Goal: Information Seeking & Learning: Find specific fact

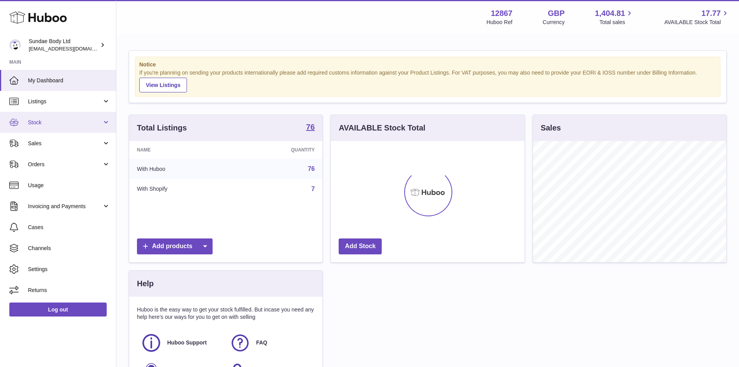
scroll to position [121, 194]
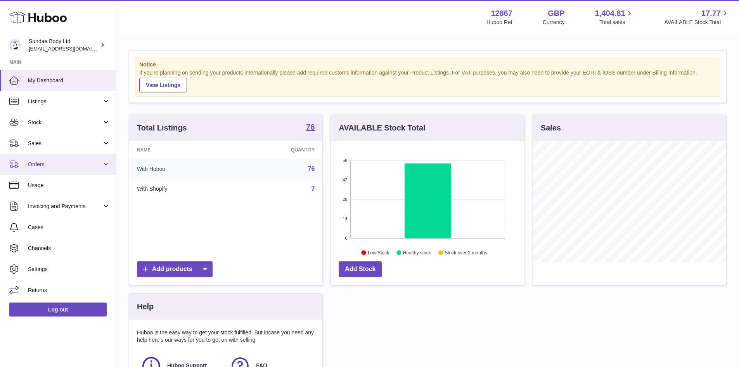
click at [50, 163] on span "Orders" at bounding box center [65, 164] width 74 height 7
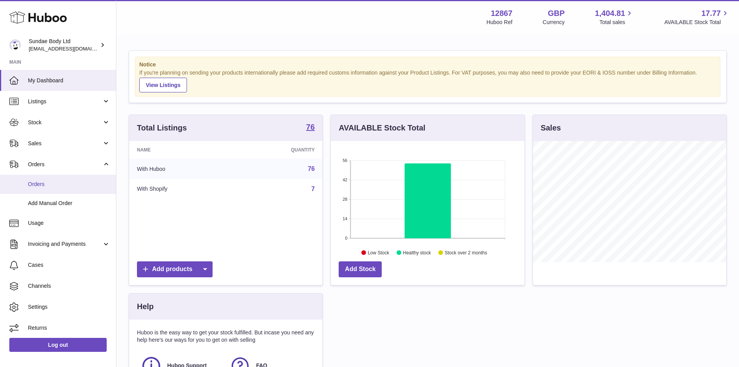
click at [48, 182] on span "Orders" at bounding box center [69, 183] width 82 height 7
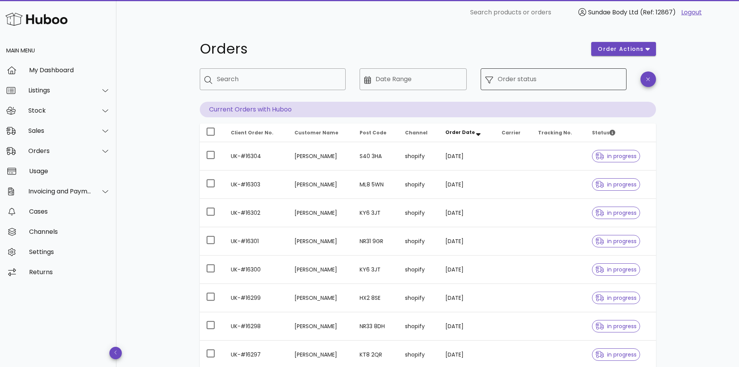
click at [518, 79] on div "Order status" at bounding box center [560, 79] width 124 height 22
click at [518, 79] on input "Order status" at bounding box center [560, 79] width 124 height 12
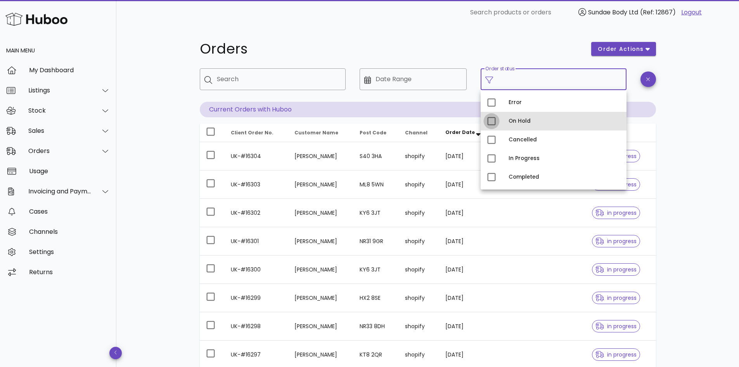
click at [487, 120] on div at bounding box center [491, 121] width 13 height 13
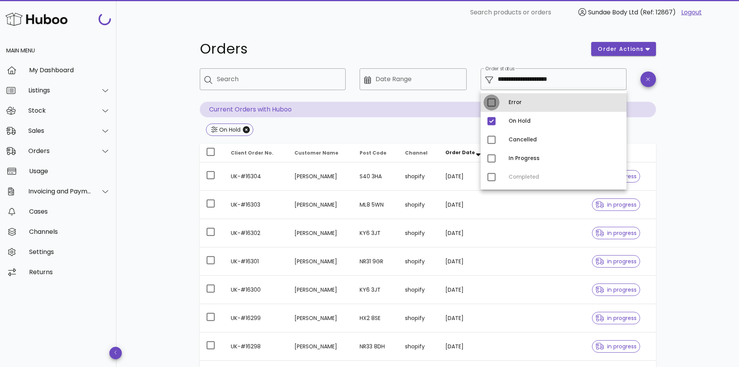
click at [491, 104] on div at bounding box center [491, 102] width 13 height 13
type input "**********"
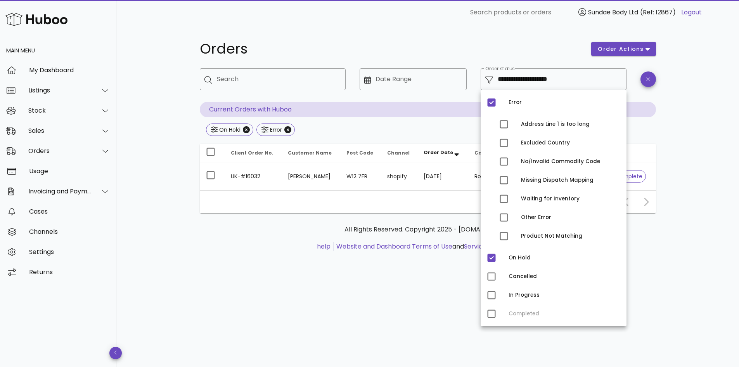
click at [462, 42] on h1 "Orders" at bounding box center [391, 49] width 383 height 14
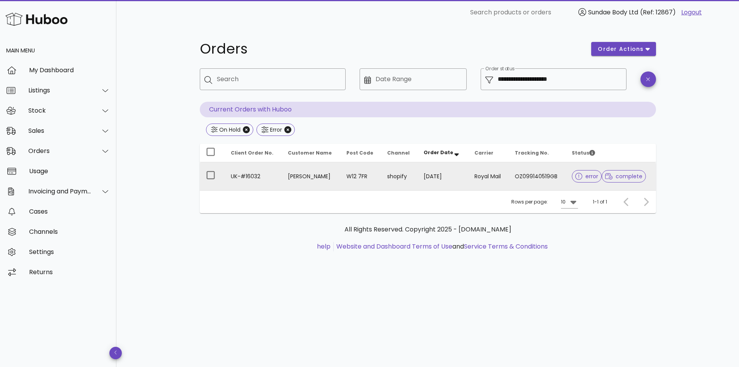
click at [581, 175] on div at bounding box center [581, 176] width 10 height 8
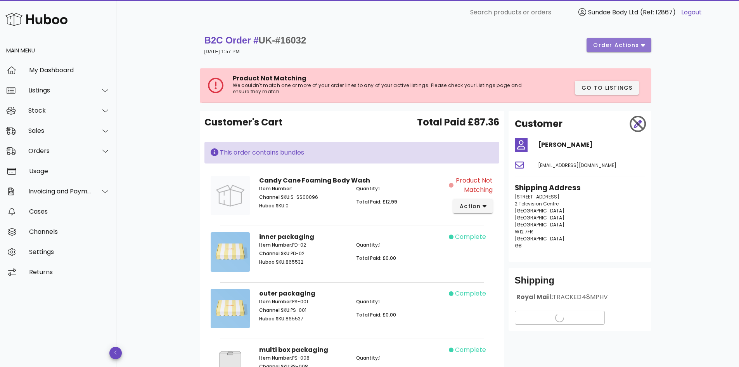
click at [630, 45] on span "order actions" at bounding box center [616, 45] width 47 height 8
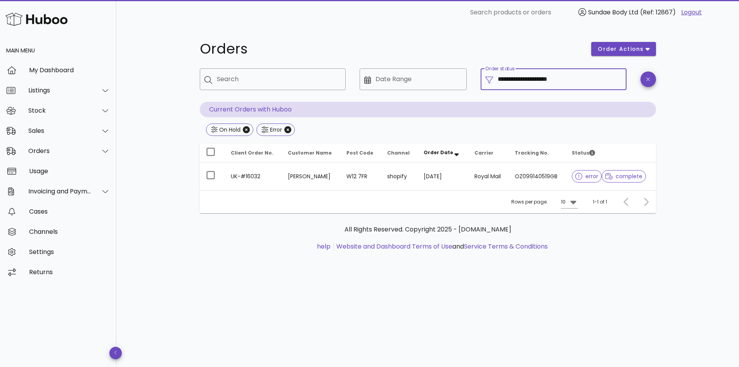
click at [555, 81] on input "**********" at bounding box center [560, 79] width 124 height 12
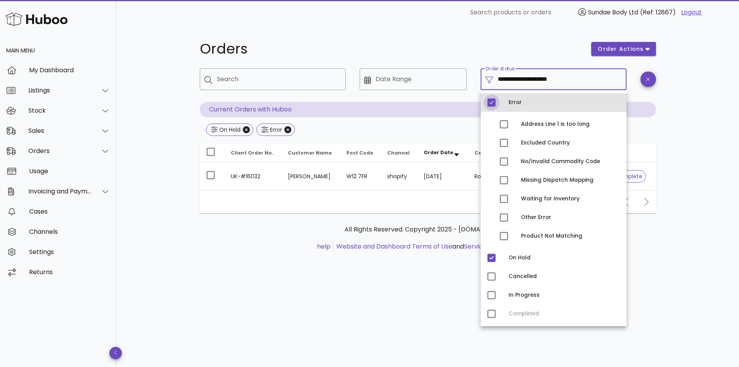
click at [492, 103] on div at bounding box center [491, 102] width 13 height 13
type input "**********"
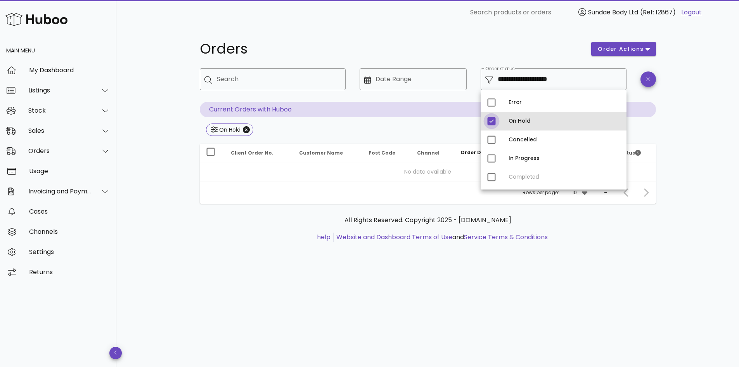
click at [493, 122] on div at bounding box center [491, 121] width 13 height 13
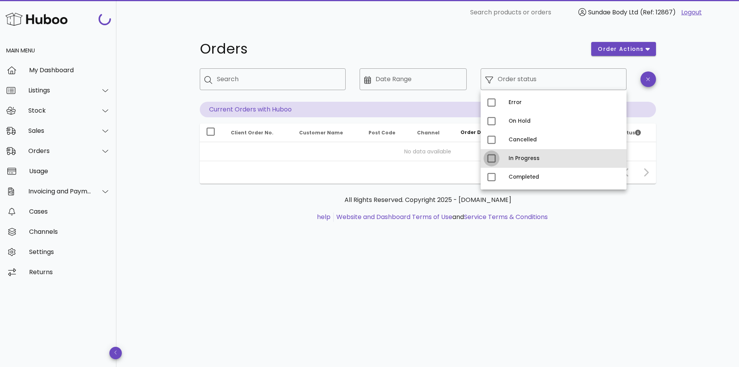
click at [495, 158] on div at bounding box center [491, 158] width 13 height 13
type input "**********"
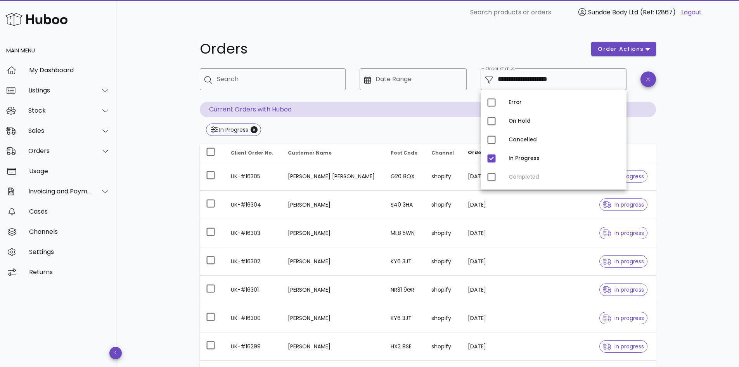
click at [705, 172] on div "**********" at bounding box center [427, 278] width 623 height 506
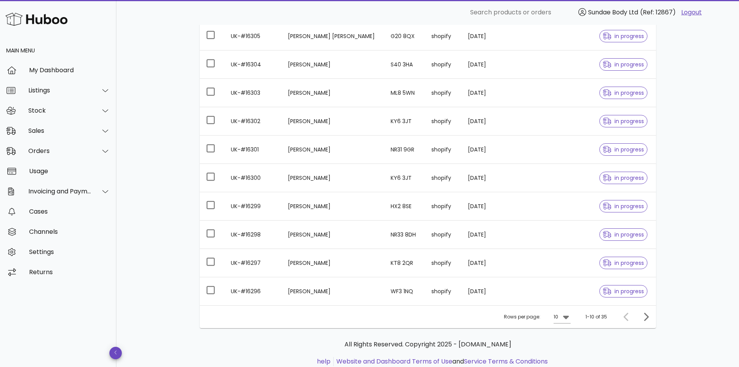
scroll to position [164, 0]
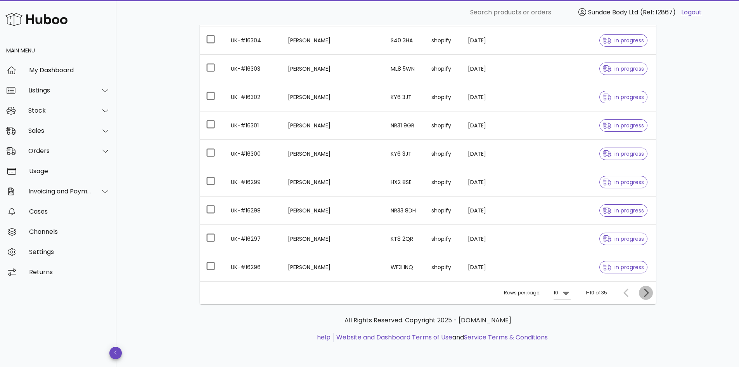
click at [646, 290] on icon "Next page" at bounding box center [646, 292] width 5 height 8
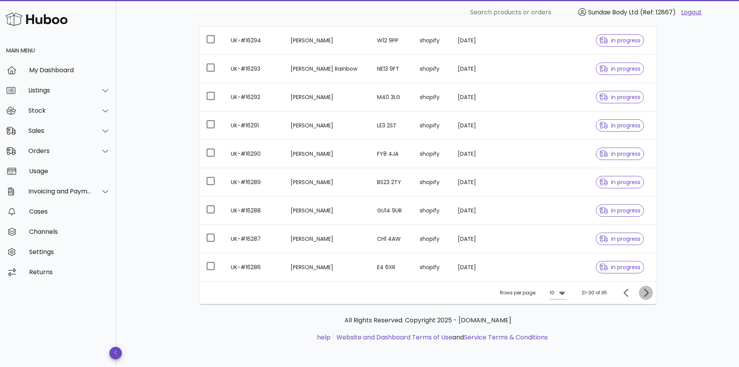
click at [646, 290] on icon "Next page" at bounding box center [646, 292] width 5 height 8
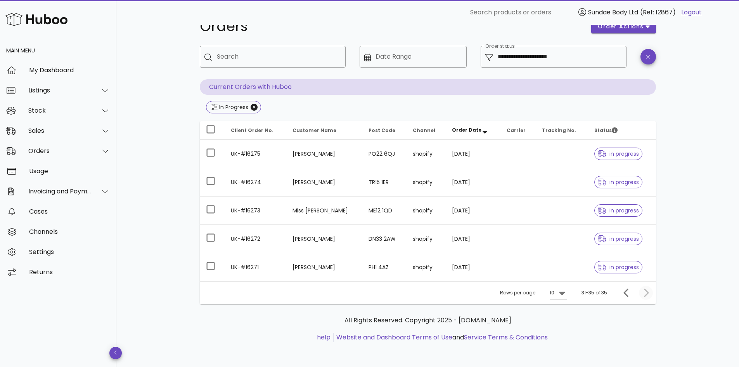
scroll to position [23, 0]
click at [632, 292] on span "Previous page" at bounding box center [627, 292] width 14 height 9
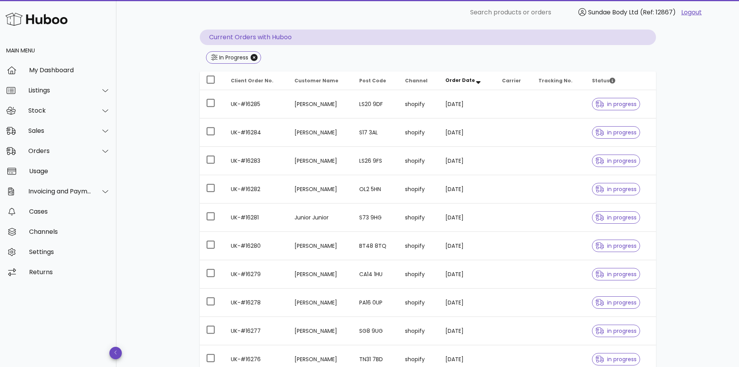
scroll to position [164, 0]
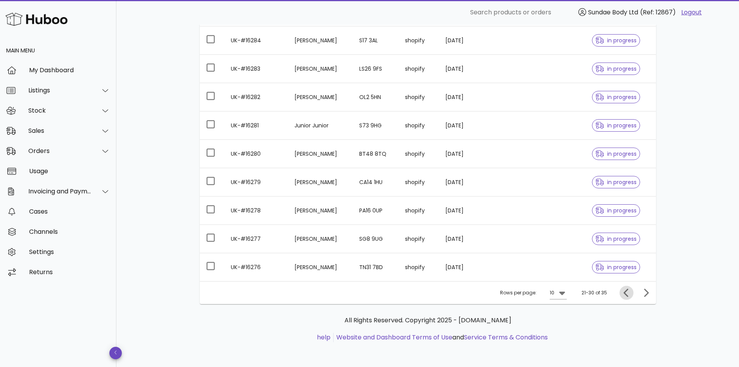
click at [625, 290] on icon "Previous page" at bounding box center [626, 292] width 9 height 9
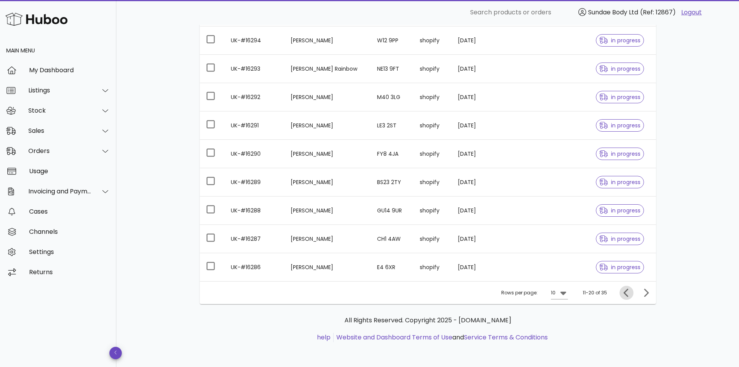
click at [625, 290] on icon "Previous page" at bounding box center [626, 292] width 9 height 9
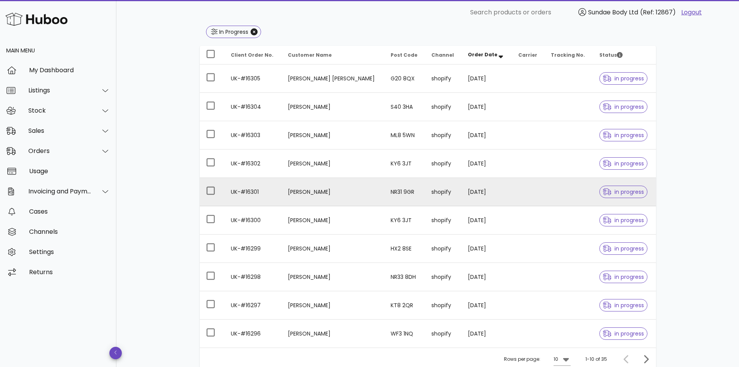
scroll to position [164, 0]
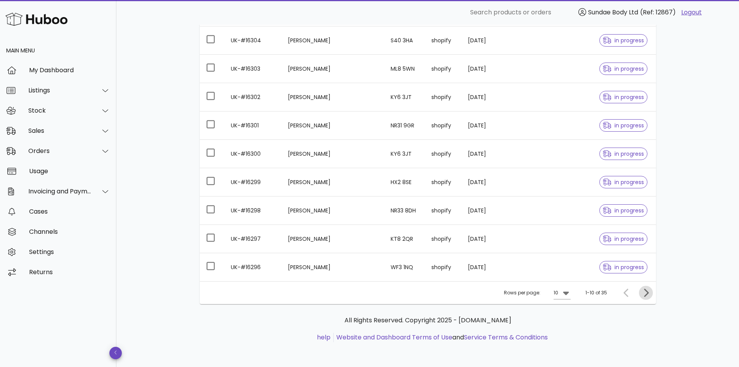
click at [645, 290] on icon "Next page" at bounding box center [646, 292] width 9 height 9
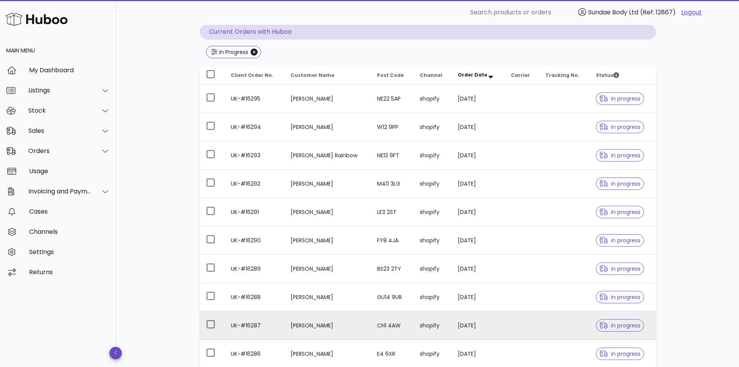
scroll to position [164, 0]
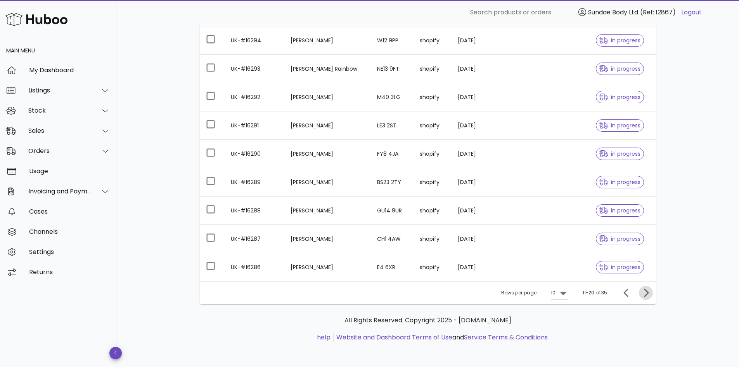
click at [648, 291] on icon "Next page" at bounding box center [646, 292] width 9 height 9
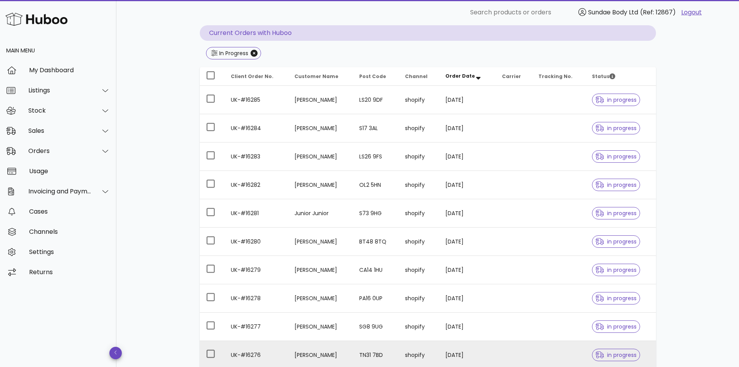
scroll to position [164, 0]
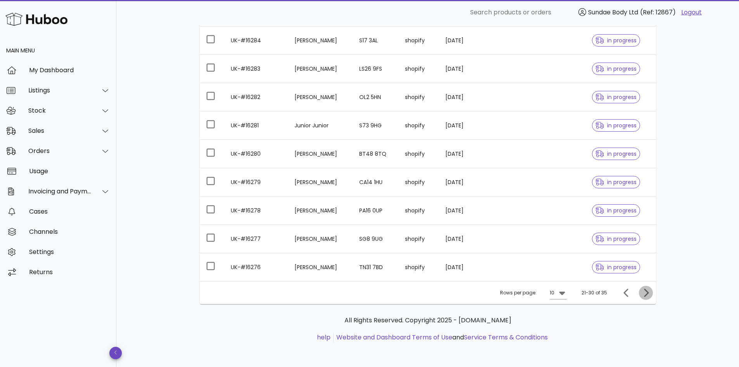
click at [646, 290] on icon "Next page" at bounding box center [646, 292] width 9 height 9
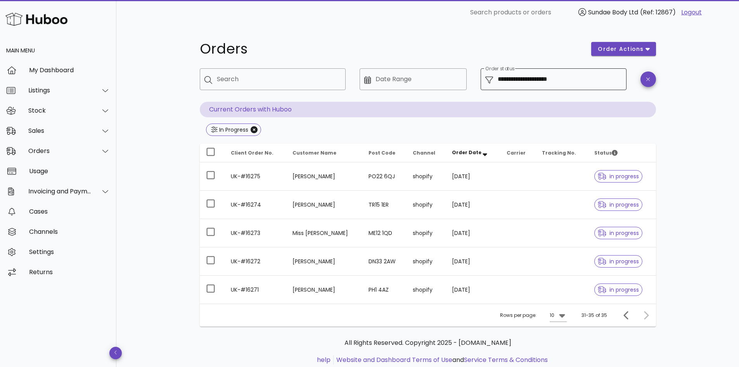
click at [530, 77] on input "**********" at bounding box center [560, 79] width 124 height 12
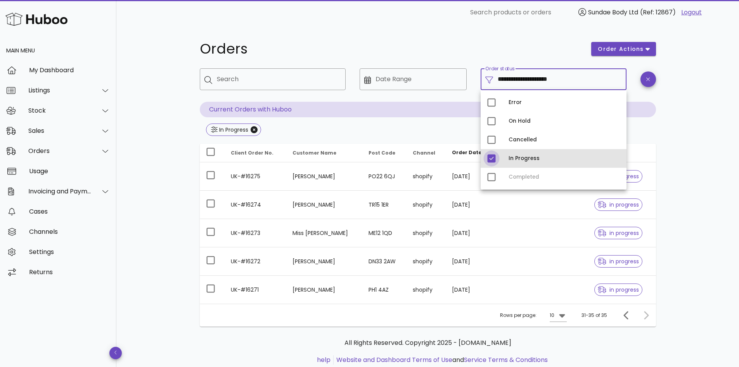
click at [493, 161] on div at bounding box center [491, 158] width 13 height 13
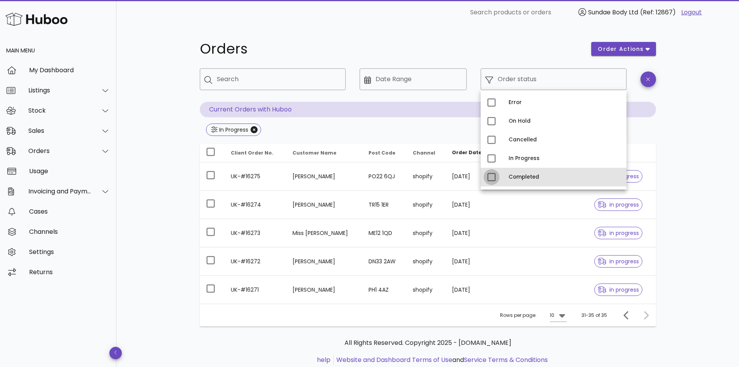
click at [491, 177] on div at bounding box center [491, 176] width 13 height 13
type input "**********"
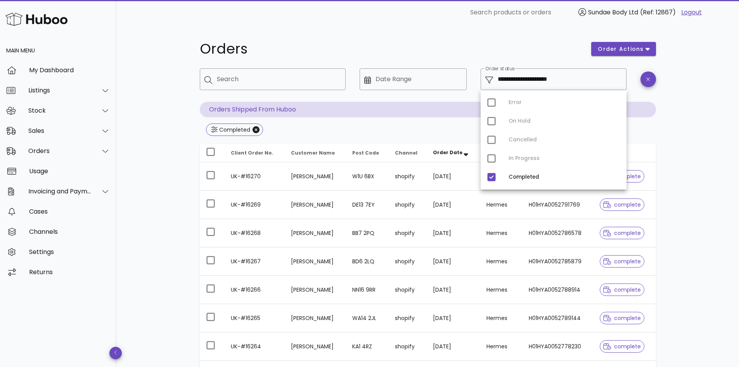
click at [682, 206] on div "**********" at bounding box center [427, 278] width 623 height 506
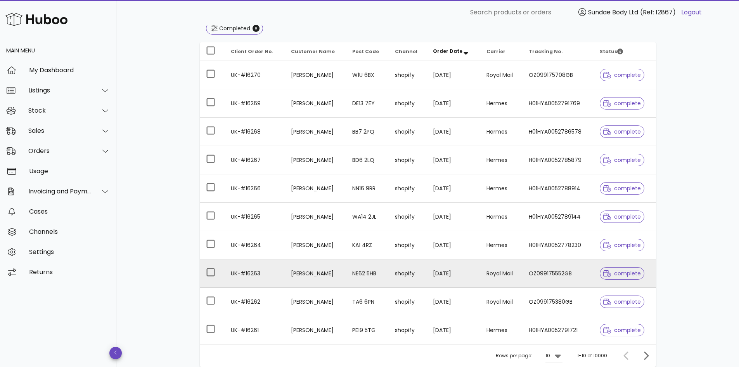
scroll to position [39, 0]
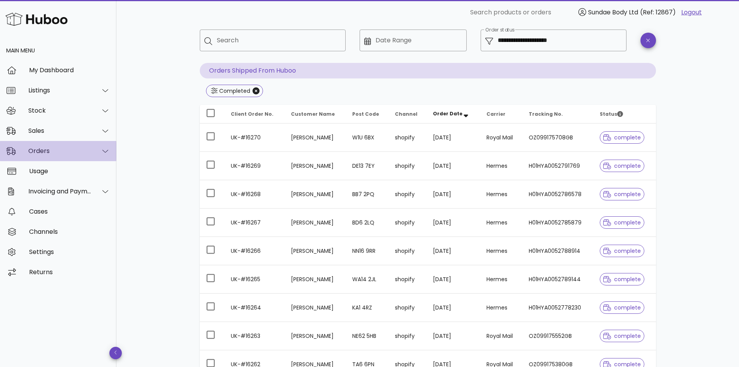
click at [42, 151] on div "Orders" at bounding box center [59, 150] width 63 height 7
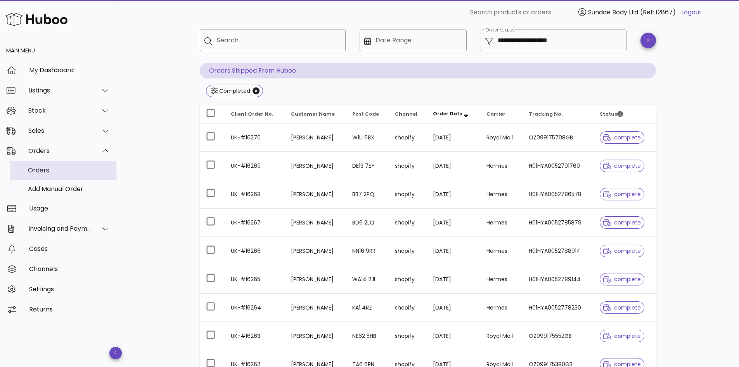
click at [43, 172] on div "Orders" at bounding box center [69, 170] width 82 height 7
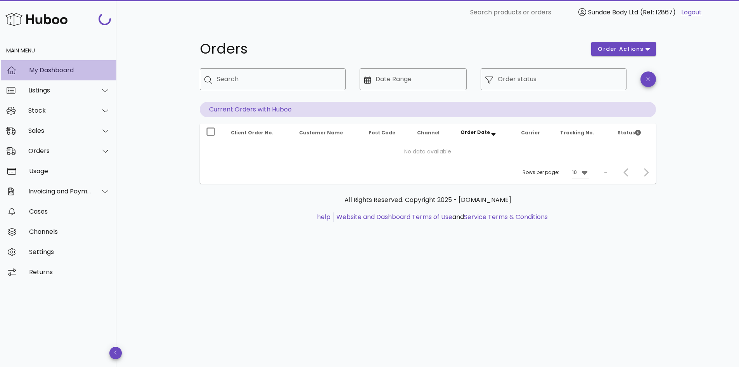
click at [54, 68] on div "My Dashboard" at bounding box center [69, 69] width 81 height 7
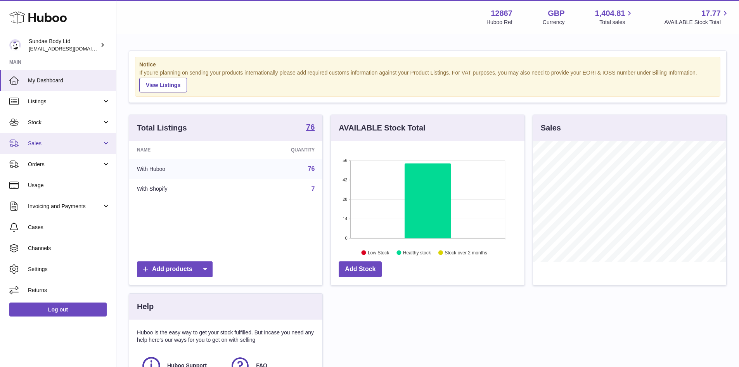
click at [36, 145] on span "Sales" at bounding box center [65, 143] width 74 height 7
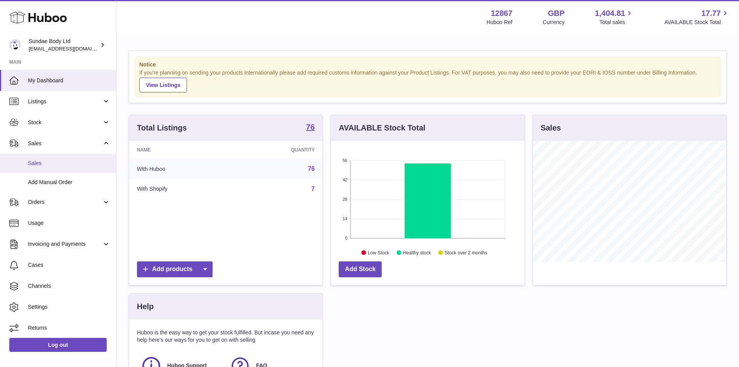
click at [35, 164] on span "Sales" at bounding box center [69, 163] width 82 height 7
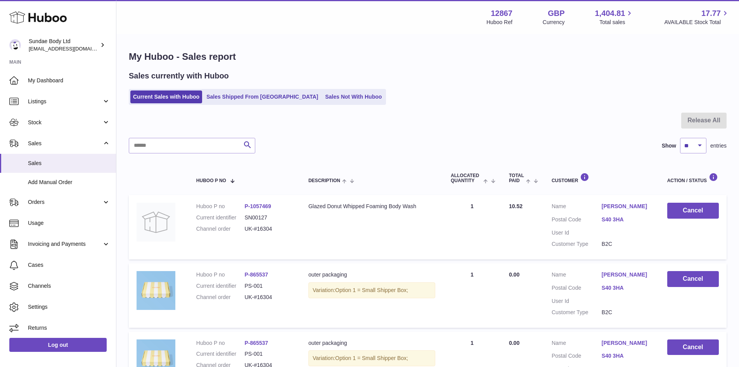
click at [323, 96] on link "Sales Not With Huboo" at bounding box center [354, 96] width 62 height 13
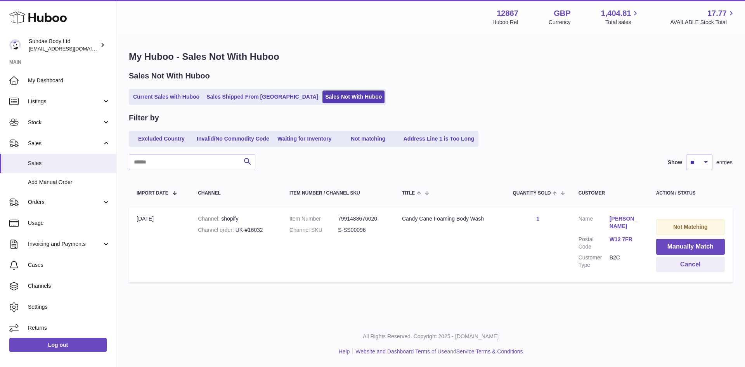
click at [682, 225] on strong "Not Matching" at bounding box center [690, 227] width 35 height 6
click at [697, 246] on button "Manually Match" at bounding box center [690, 247] width 69 height 16
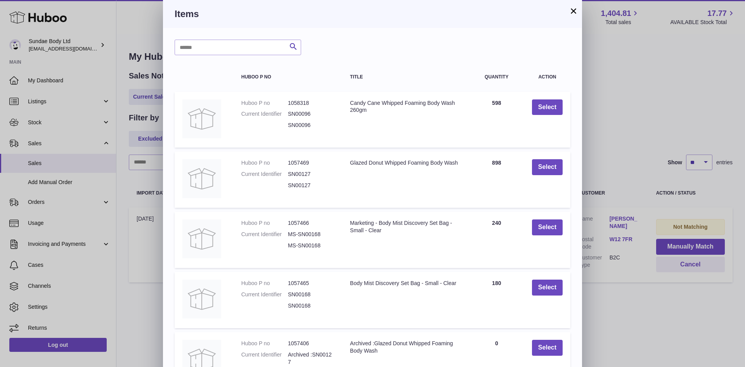
click at [574, 10] on button "×" at bounding box center [573, 10] width 9 height 9
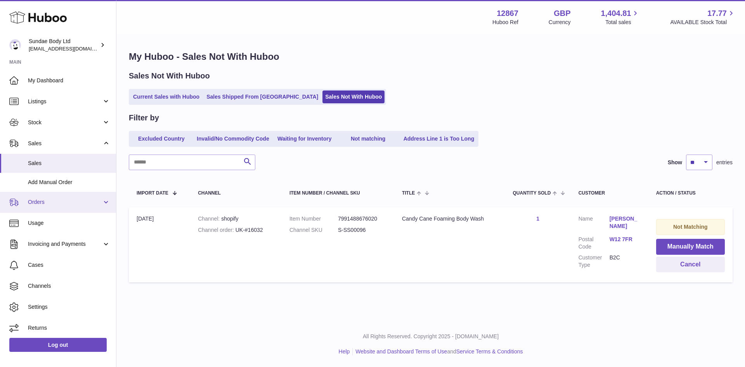
click at [52, 198] on span "Orders" at bounding box center [65, 201] width 74 height 7
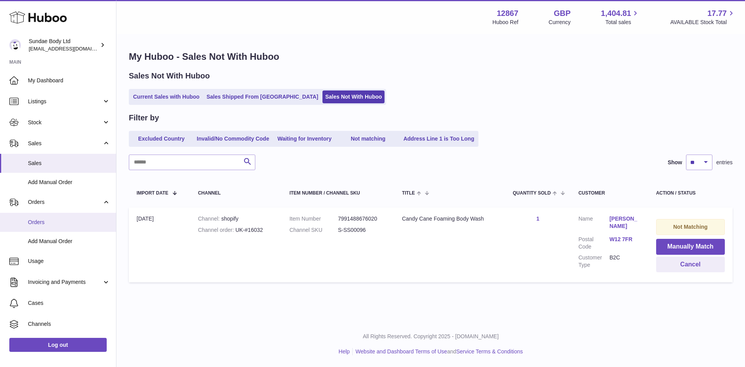
click at [43, 219] on span "Orders" at bounding box center [69, 222] width 82 height 7
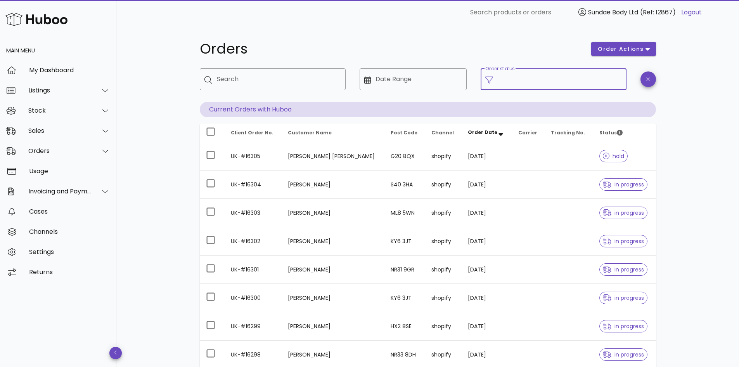
click at [520, 82] on input "Order status" at bounding box center [560, 79] width 124 height 12
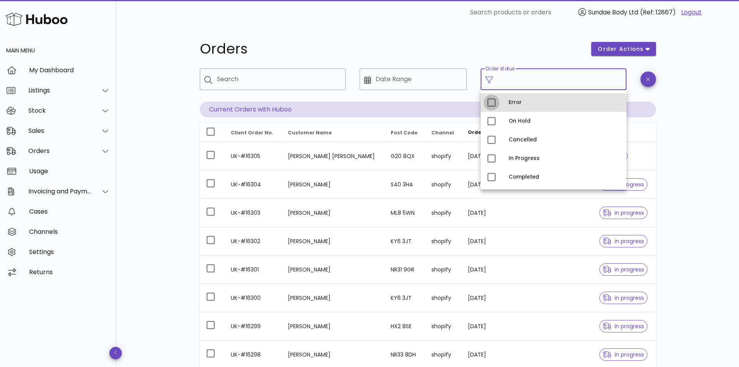
click at [490, 101] on div at bounding box center [491, 102] width 13 height 13
type input "**********"
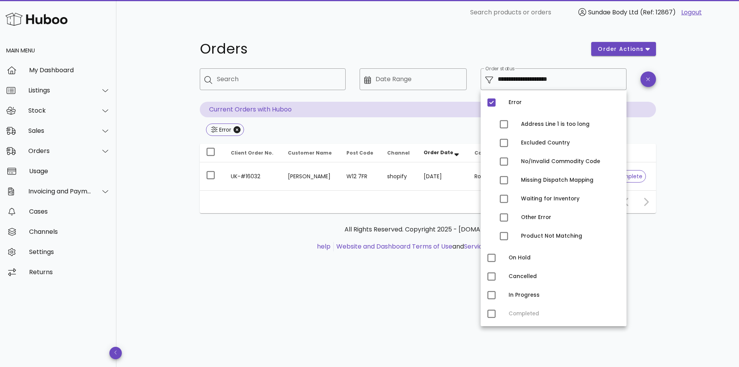
click at [684, 184] on div "**********" at bounding box center [427, 196] width 623 height 342
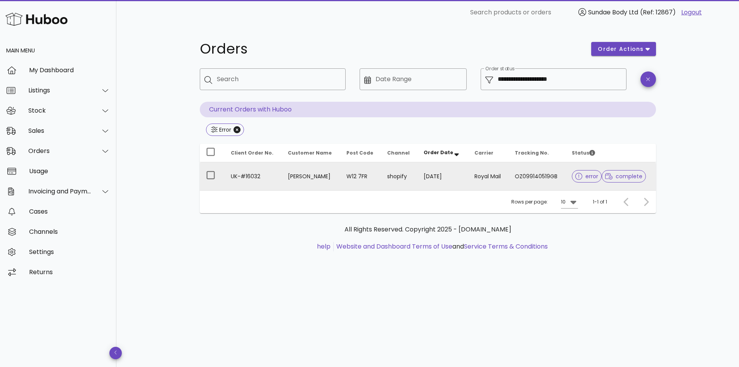
click at [582, 175] on span "error" at bounding box center [587, 176] width 23 height 5
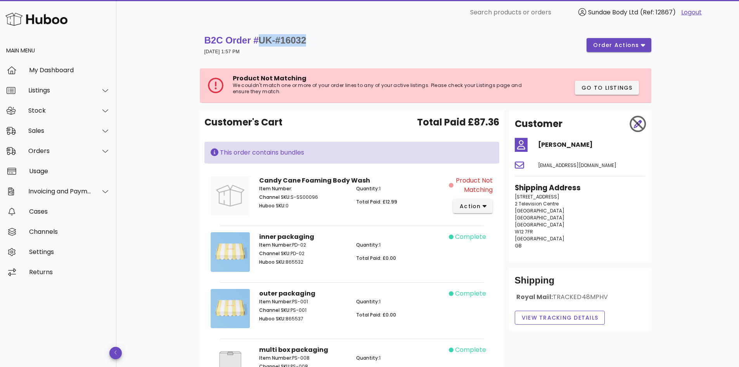
drag, startPoint x: 311, startPoint y: 37, endPoint x: 264, endPoint y: 42, distance: 47.6
click at [264, 42] on div "B2C Order # UK-#16032 02 October 2025 at 1:57 PM order actions" at bounding box center [428, 45] width 447 height 22
copy span "UK-#16032"
click at [47, 130] on div "Sales" at bounding box center [59, 130] width 63 height 7
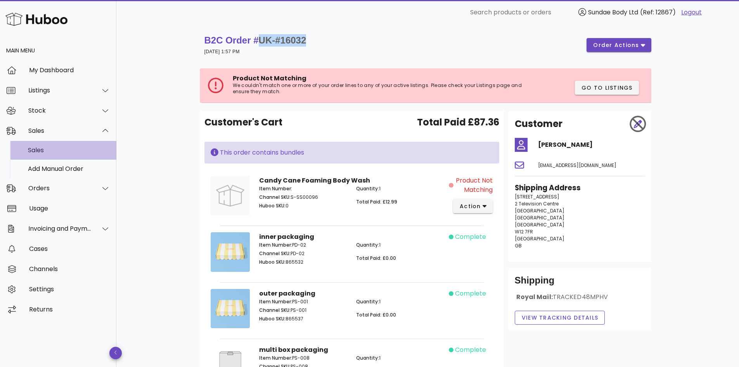
click at [45, 149] on div "Sales" at bounding box center [69, 149] width 82 height 7
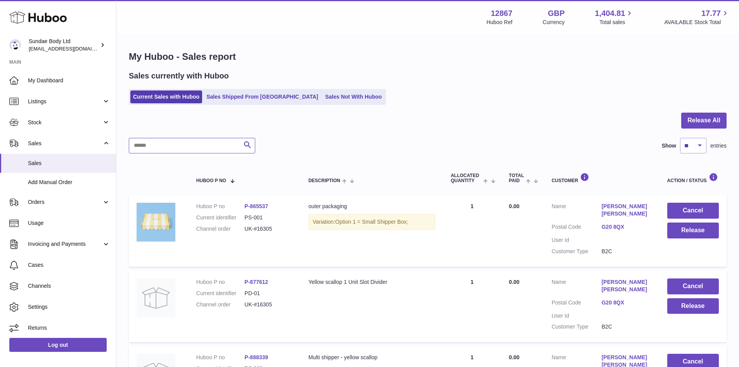
click at [158, 148] on input "text" at bounding box center [192, 146] width 127 height 16
paste input "*********"
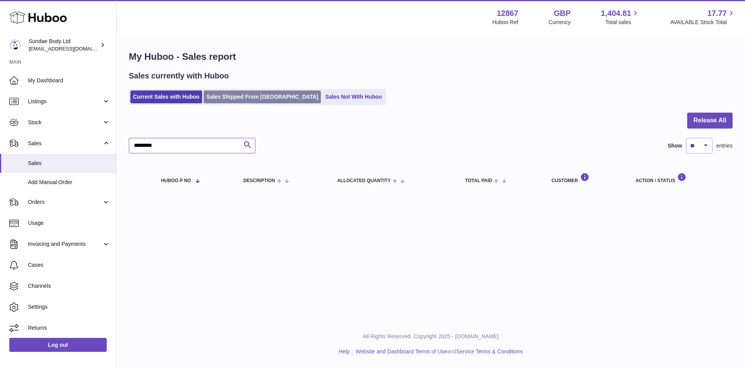
type input "*********"
click at [239, 97] on link "Sales Shipped From [GEOGRAPHIC_DATA]" at bounding box center [262, 96] width 117 height 13
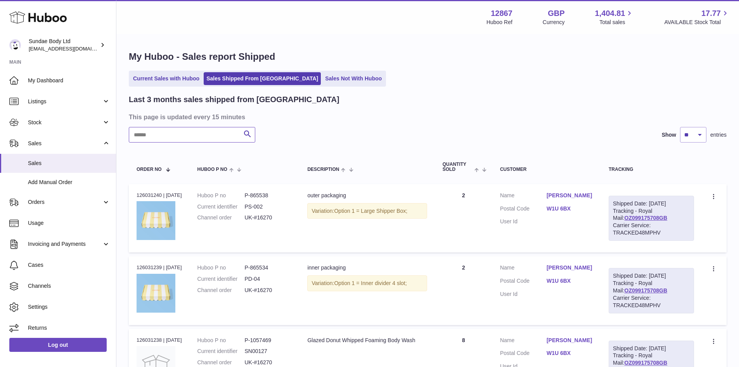
click at [157, 135] on input "text" at bounding box center [192, 135] width 127 height 16
paste input "*********"
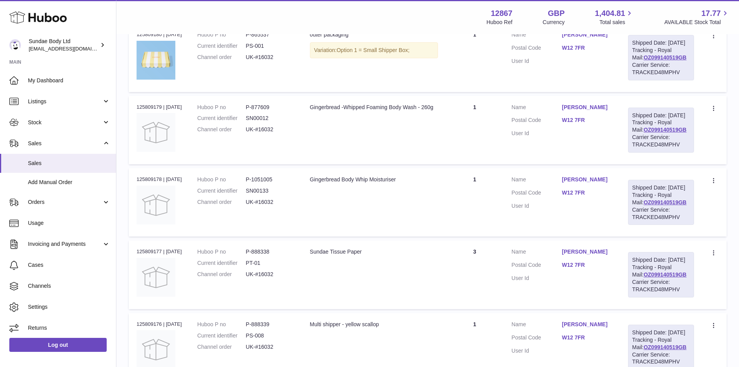
scroll to position [78, 0]
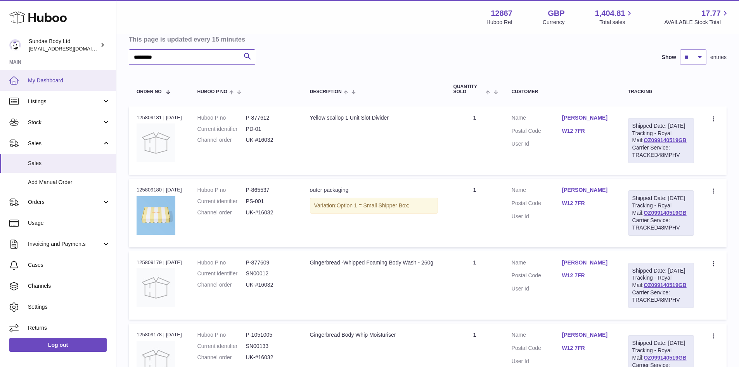
type input "*********"
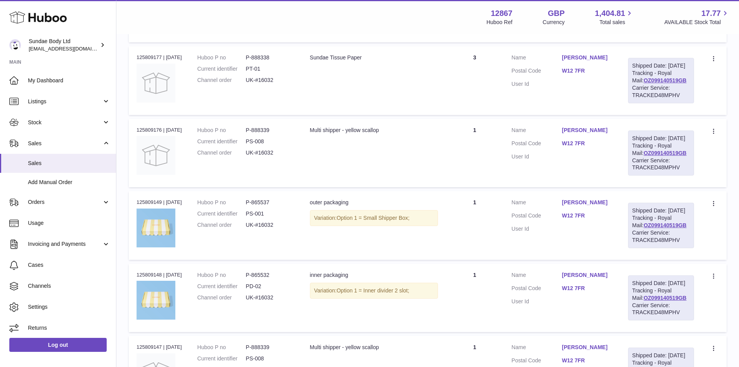
scroll to position [543, 0]
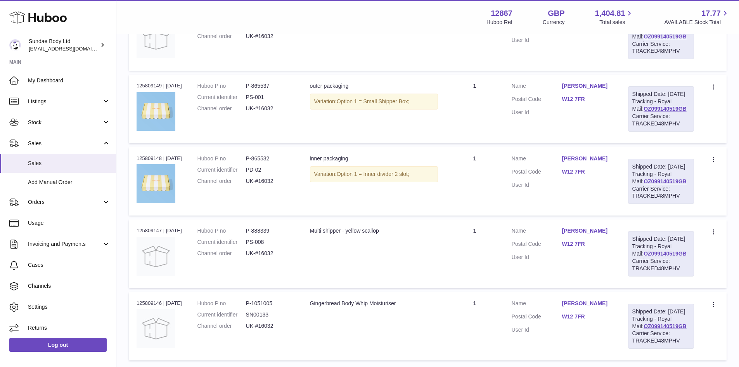
drag, startPoint x: 394, startPoint y: 251, endPoint x: 394, endPoint y: 311, distance: 60.2
click at [394, 288] on td "Description Multi shipper - yellow scallop" at bounding box center [374, 253] width 144 height 68
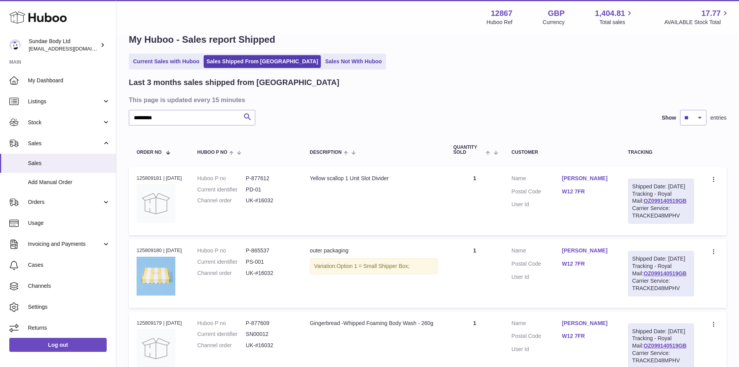
scroll to position [0, 0]
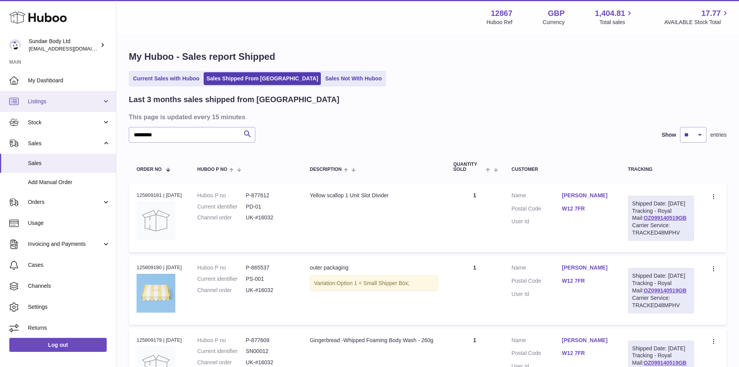
click at [62, 101] on span "Listings" at bounding box center [65, 101] width 74 height 7
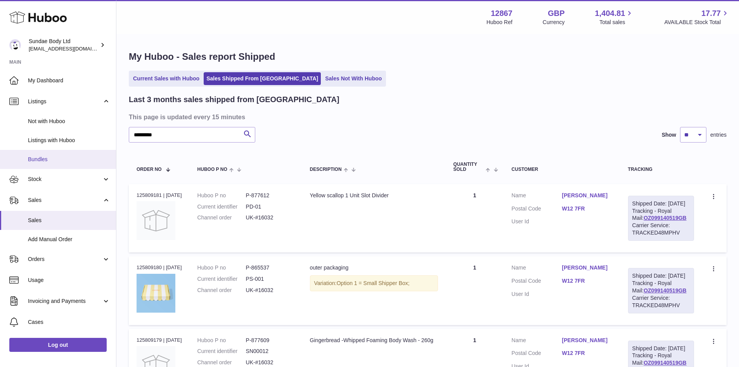
click at [48, 157] on span "Bundles" at bounding box center [69, 159] width 82 height 7
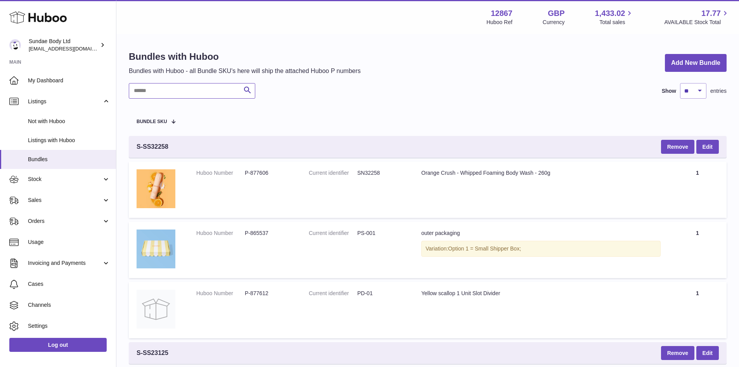
click at [165, 90] on input "text" at bounding box center [192, 91] width 127 height 16
type input "*******"
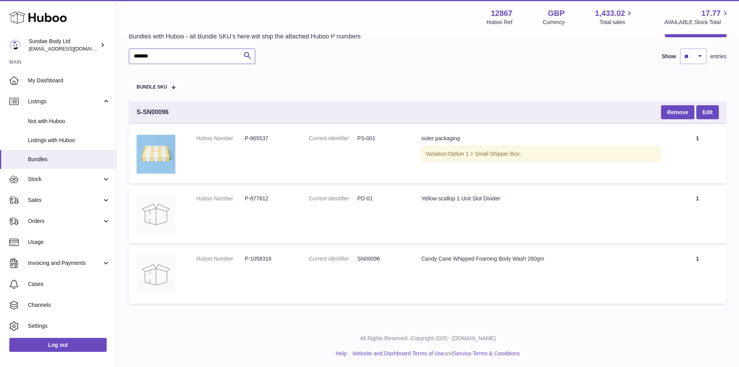
scroll to position [36, 0]
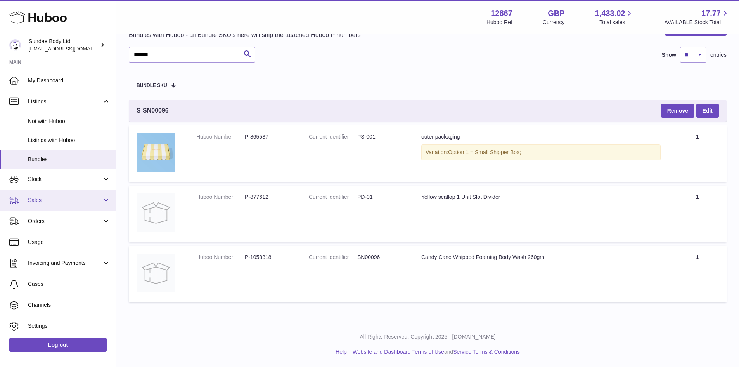
click at [56, 201] on span "Sales" at bounding box center [65, 199] width 74 height 7
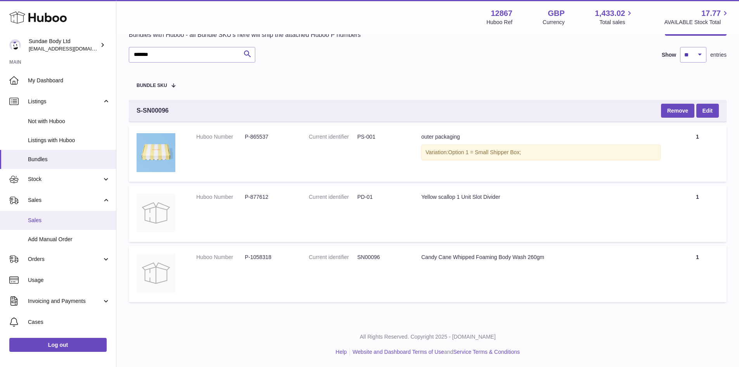
click at [49, 222] on span "Sales" at bounding box center [69, 220] width 82 height 7
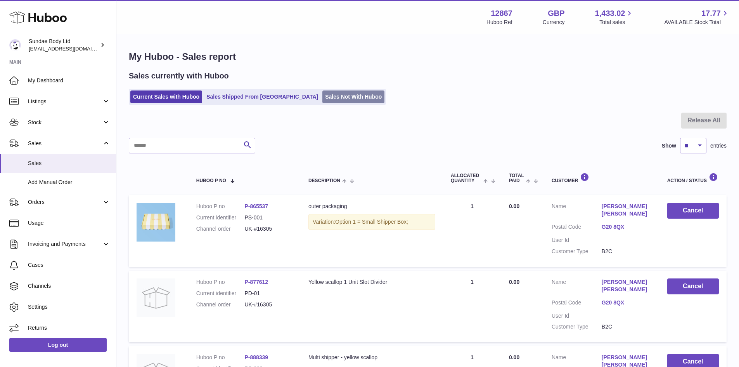
click at [323, 94] on link "Sales Not With Huboo" at bounding box center [354, 96] width 62 height 13
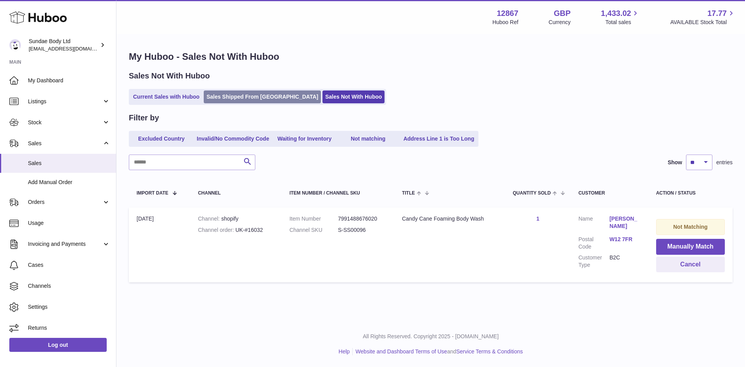
click at [233, 92] on link "Sales Shipped From Huboo" at bounding box center [262, 96] width 117 height 13
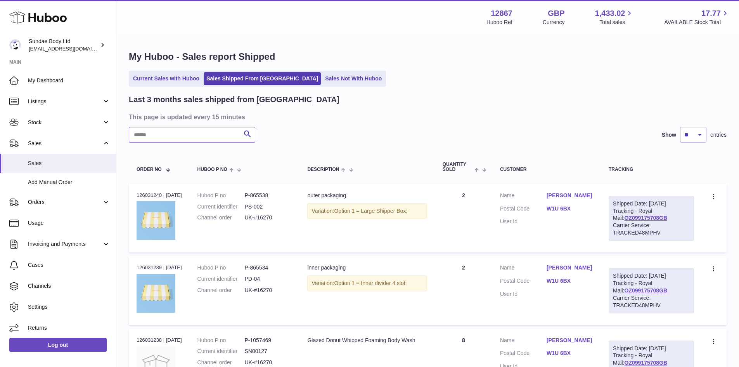
click at [154, 138] on input "text" at bounding box center [192, 135] width 127 height 16
paste input "*********"
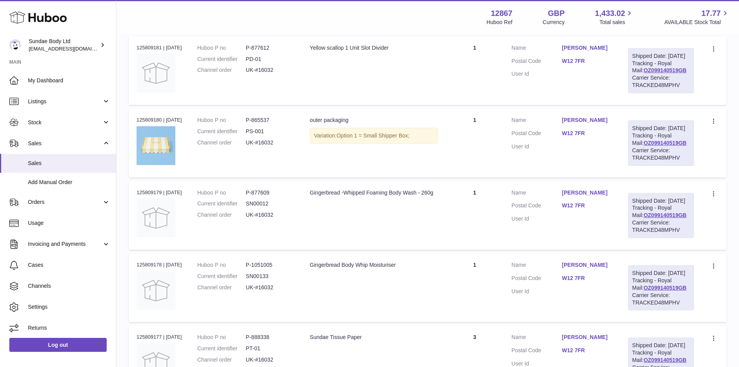
scroll to position [78, 0]
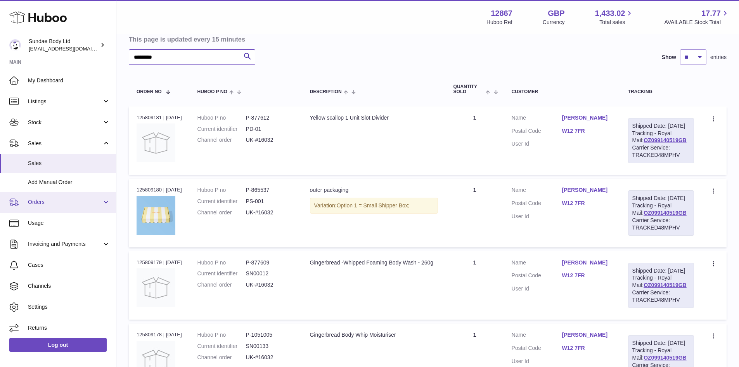
type input "*********"
click at [70, 202] on span "Orders" at bounding box center [65, 201] width 74 height 7
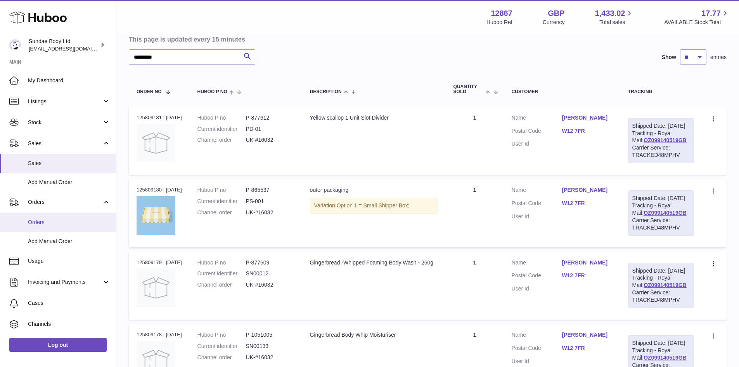
click at [74, 227] on link "Orders" at bounding box center [58, 222] width 116 height 19
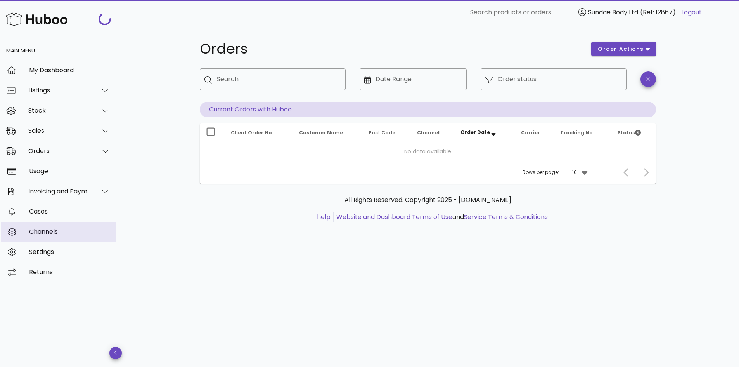
click at [34, 222] on link "Channels" at bounding box center [58, 232] width 116 height 20
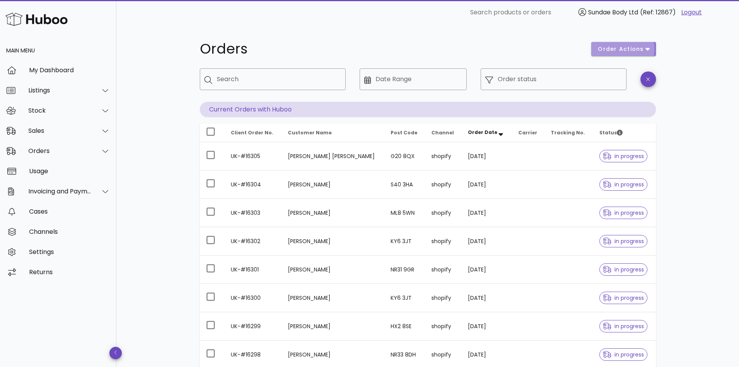
click at [649, 50] on icon "button" at bounding box center [648, 48] width 4 height 7
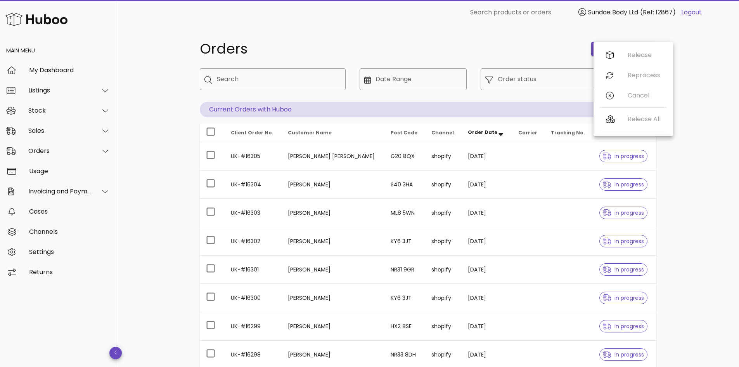
click at [707, 73] on div "Orders order actions ​ Search ​ Date Range ​ Order status Current Orders with H…" at bounding box center [427, 268] width 623 height 486
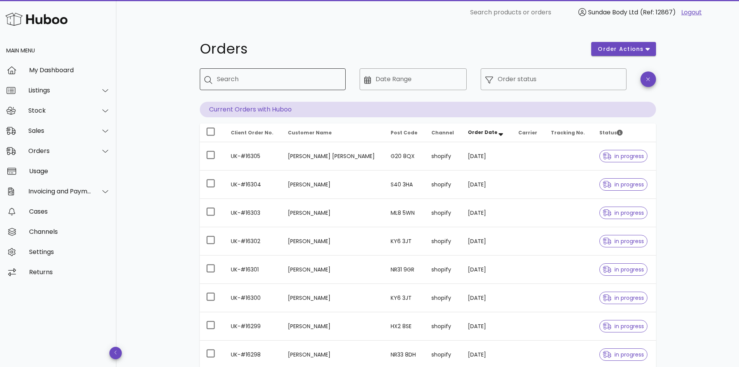
click at [303, 83] on input "Search" at bounding box center [278, 79] width 123 height 12
paste input "*********"
type input "*********"
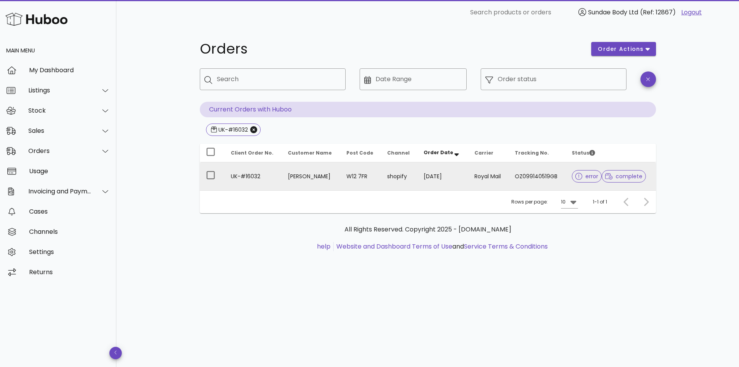
click at [246, 173] on td "UK-#16032" at bounding box center [253, 176] width 57 height 28
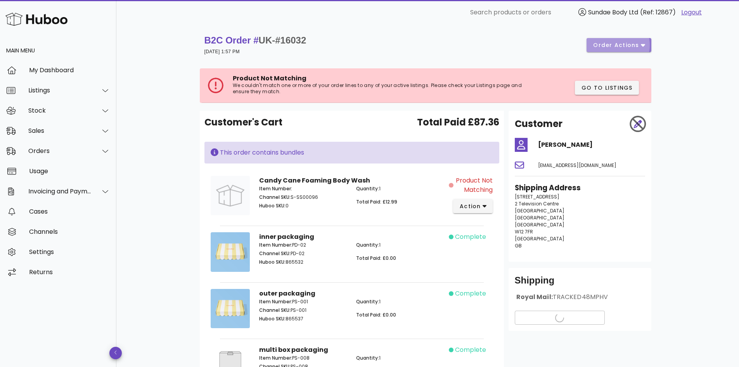
click at [640, 42] on span "order actions" at bounding box center [619, 45] width 52 height 8
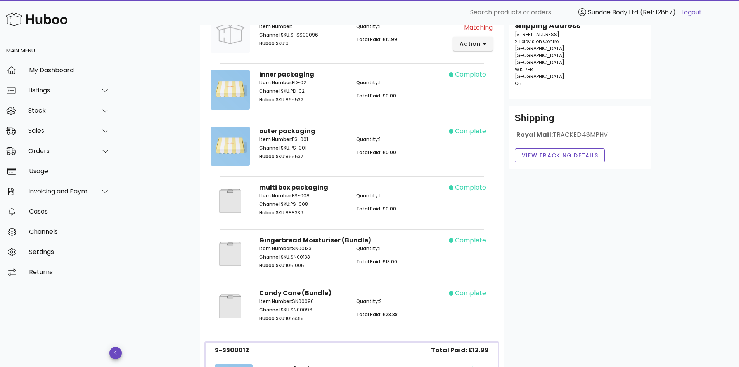
scroll to position [78, 0]
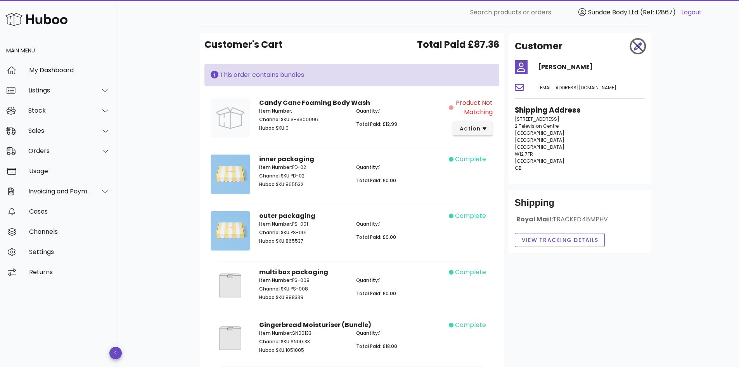
drag, startPoint x: 319, startPoint y: 120, endPoint x: 293, endPoint y: 122, distance: 26.1
click at [293, 122] on p "Channel SKU: S-SS00096" at bounding box center [303, 119] width 88 height 7
copy p "S-SS00096"
click at [57, 89] on div "Listings" at bounding box center [59, 90] width 63 height 7
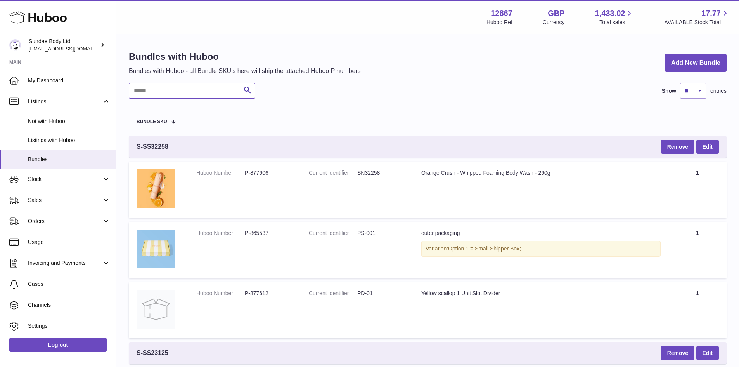
click at [157, 90] on input "text" at bounding box center [192, 91] width 127 height 16
paste input "*********"
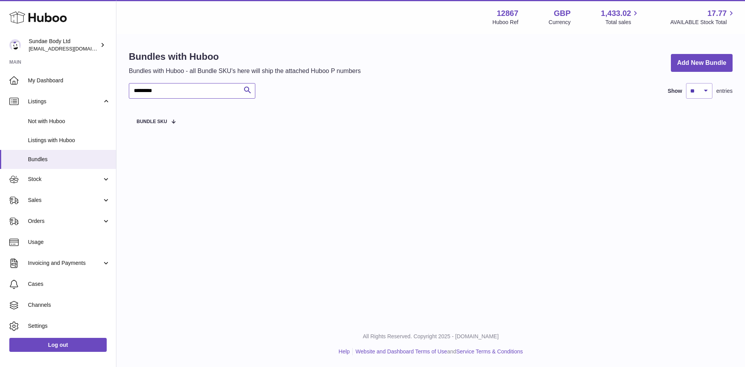
drag, startPoint x: 139, startPoint y: 90, endPoint x: 128, endPoint y: 90, distance: 10.9
click at [128, 90] on div "Bundles with Huboo Bundles with Huboo - all Bundle SKU's here will ship the att…" at bounding box center [430, 93] width 629 height 116
drag, startPoint x: 174, startPoint y: 88, endPoint x: 93, endPoint y: 92, distance: 81.6
click at [93, 92] on div "Huboo Sundae Body Ltd [EMAIL_ADDRESS][DOMAIN_NAME] Main My Dashboard Listings N…" at bounding box center [372, 183] width 745 height 367
type input "**********"
